Goal: Transaction & Acquisition: Download file/media

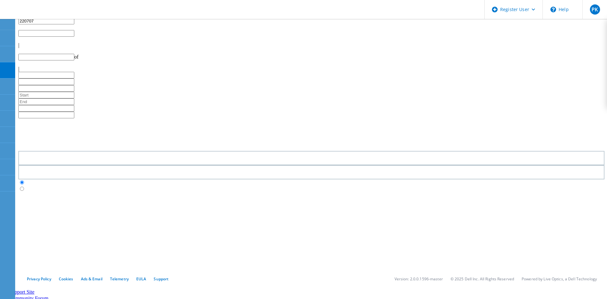
type input "1"
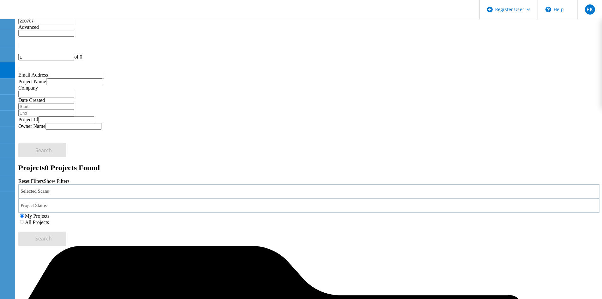
click at [8, 24] on icon at bounding box center [7, 25] width 5 height 6
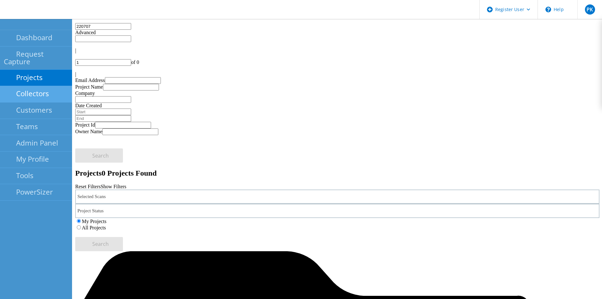
click at [35, 86] on link "Collectors" at bounding box center [36, 94] width 72 height 16
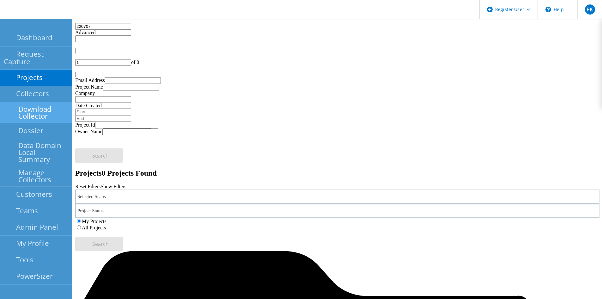
click at [40, 104] on link "Download Collector" at bounding box center [36, 112] width 72 height 20
